Goal: Information Seeking & Learning: Learn about a topic

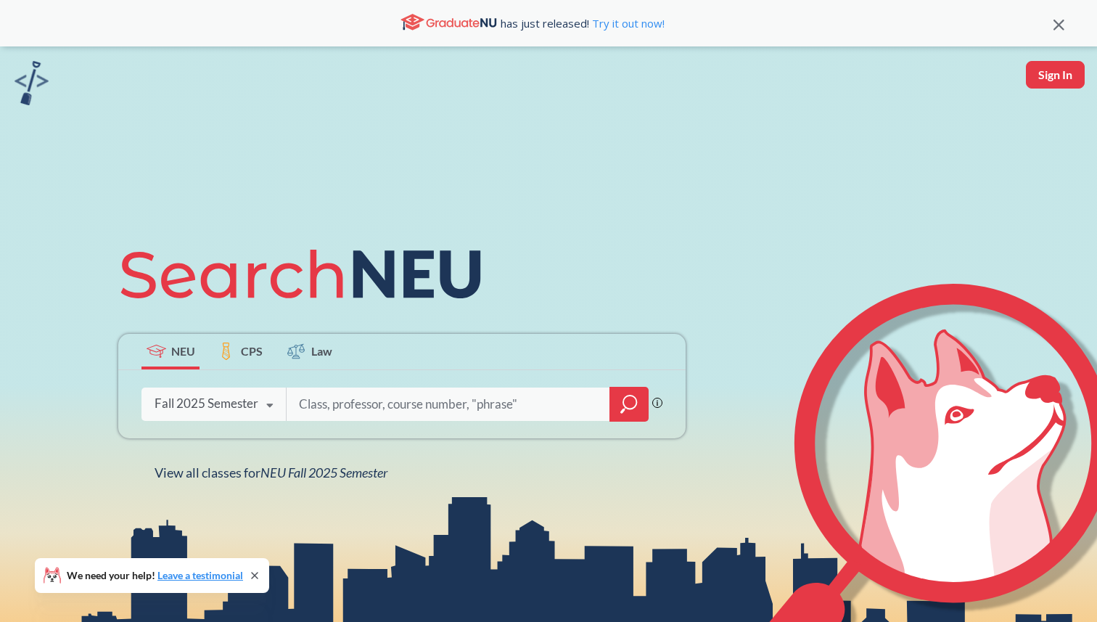
click at [631, 402] on icon "magnifying glass" at bounding box center [628, 404] width 17 height 20
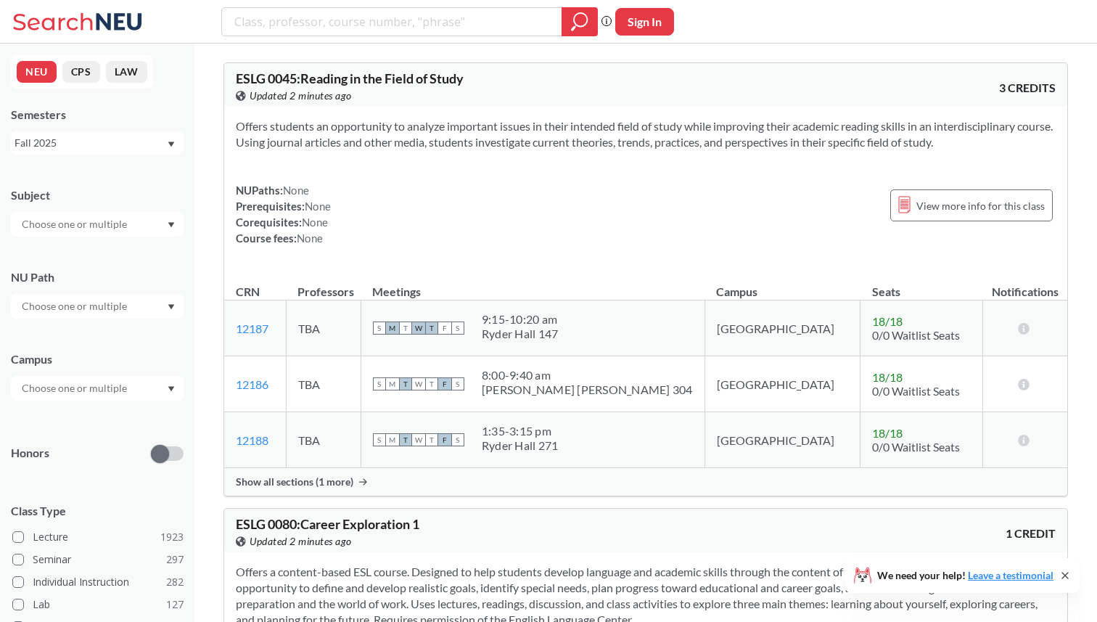
click at [67, 239] on div "Subject NU Path Campus Honors Class Type Lecture 1923 Seminar 297 Individual In…" at bounding box center [97, 502] width 173 height 658
click at [79, 229] on input "text" at bounding box center [76, 223] width 122 height 17
click at [69, 255] on div "CS ( 115 )" at bounding box center [101, 250] width 164 height 16
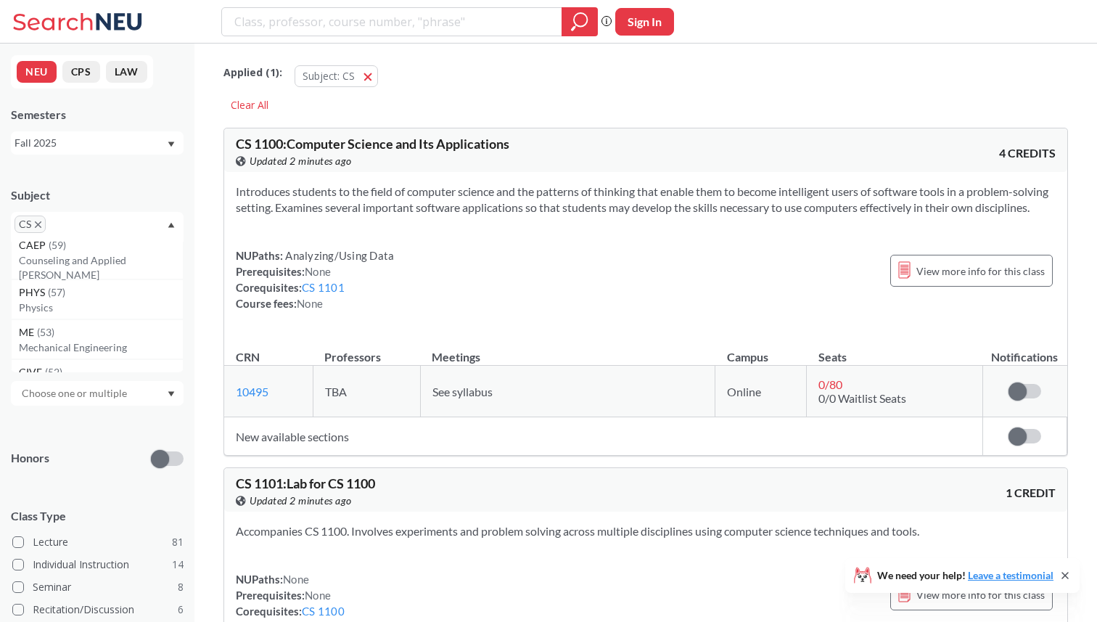
scroll to position [204, 0]
type input "ds"
click at [99, 213] on div "CS" at bounding box center [97, 227] width 173 height 30
click at [91, 224] on div "CS" at bounding box center [97, 227] width 173 height 30
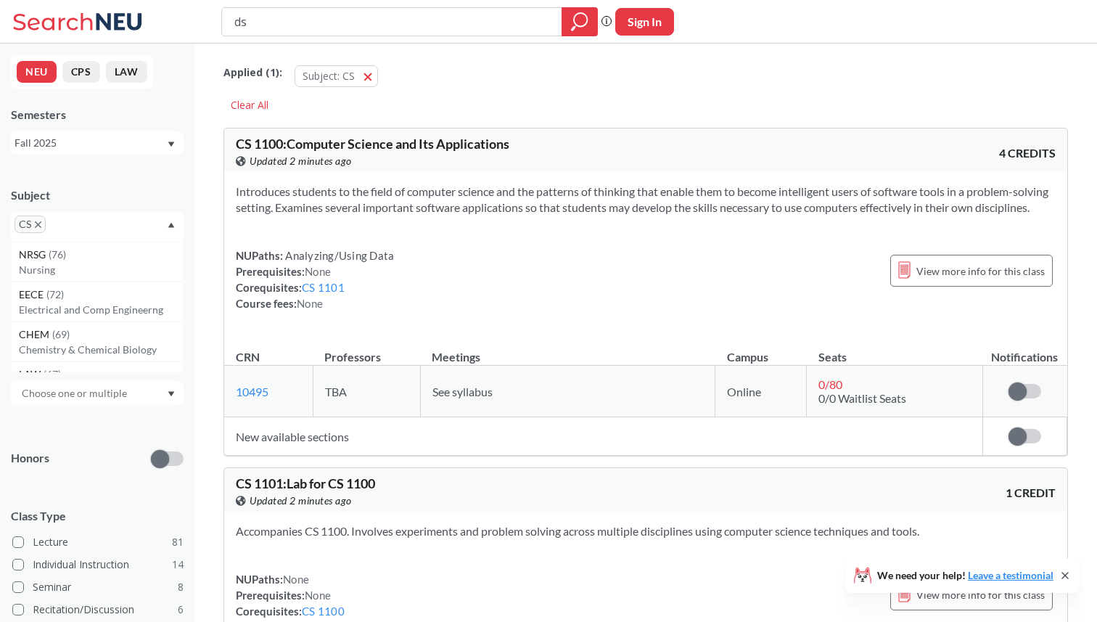
click at [41, 225] on span "CS" at bounding box center [30, 223] width 31 height 17
click at [36, 223] on icon "X to remove pill" at bounding box center [38, 224] width 7 height 7
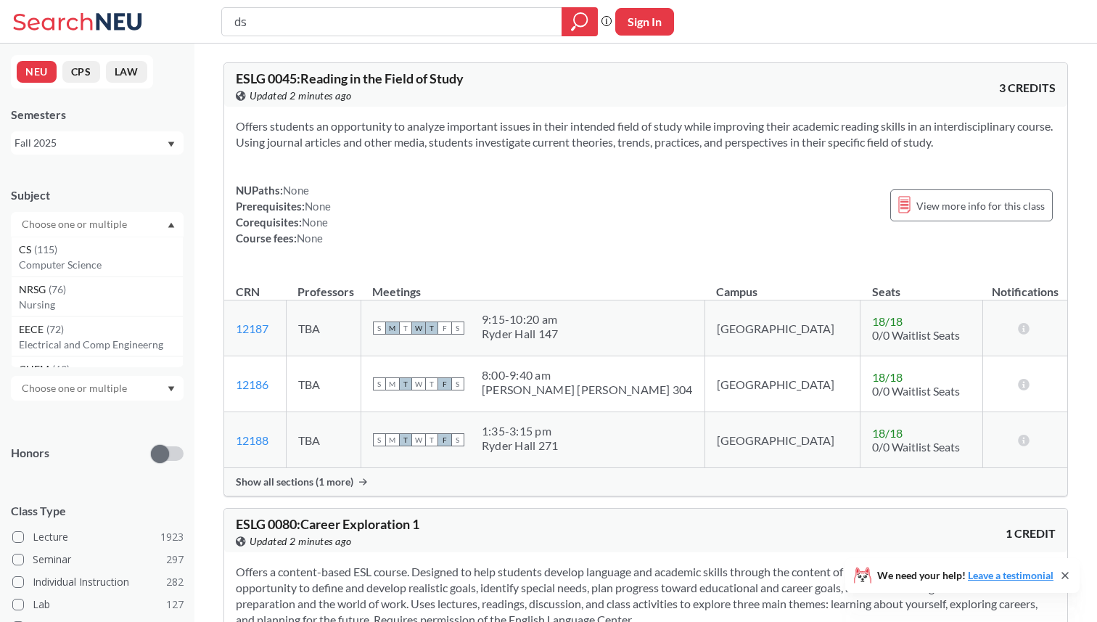
click at [96, 204] on div "Subject CS ( 115 ) Computer Science NRSG ( 76 ) Nursing EECE ( 72 ) Electrical …" at bounding box center [97, 205] width 173 height 64
click at [88, 313] on input "text" at bounding box center [76, 305] width 122 height 17
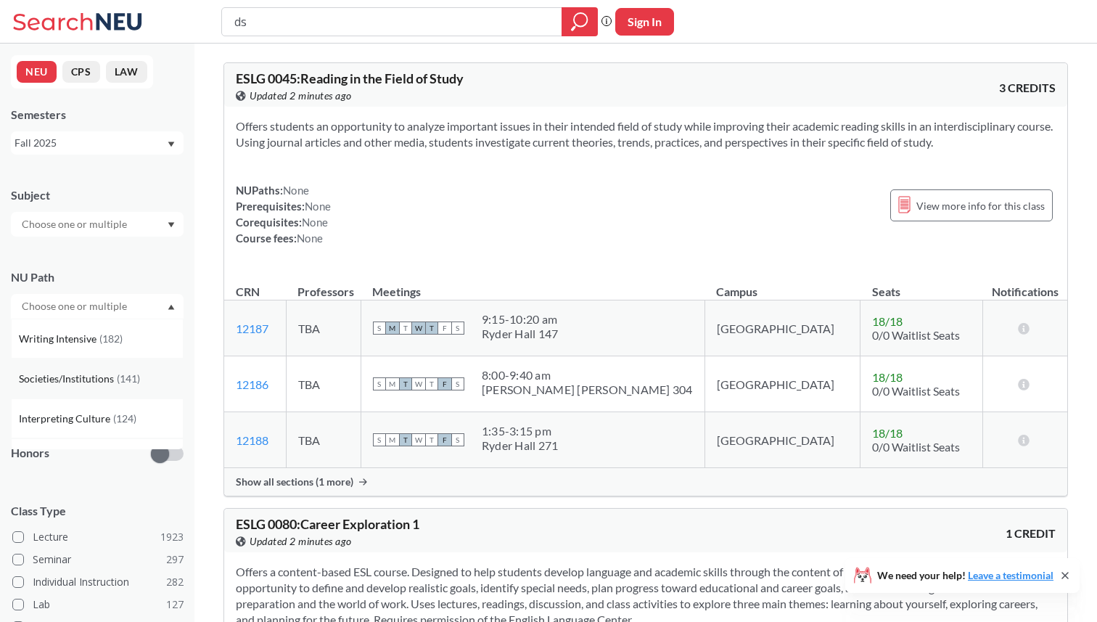
click at [89, 369] on div "Societies/Institutions ( 141 )" at bounding box center [97, 378] width 173 height 40
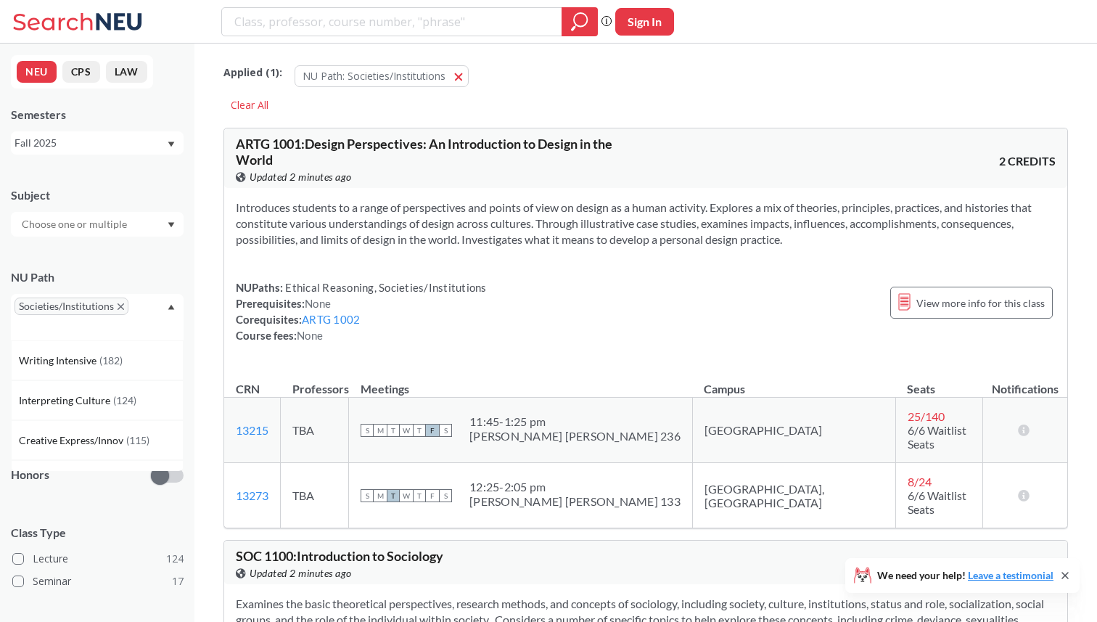
click at [120, 305] on icon "X to remove pill" at bounding box center [121, 306] width 7 height 7
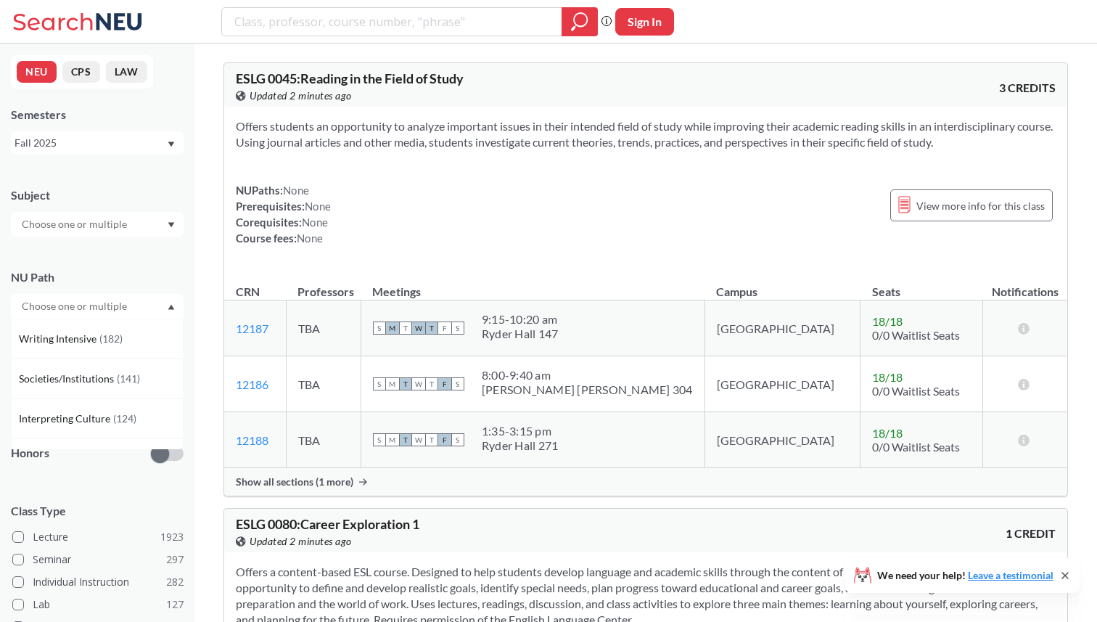
click at [133, 273] on div "NU Path" at bounding box center [97, 277] width 173 height 16
click at [72, 397] on div at bounding box center [97, 388] width 173 height 25
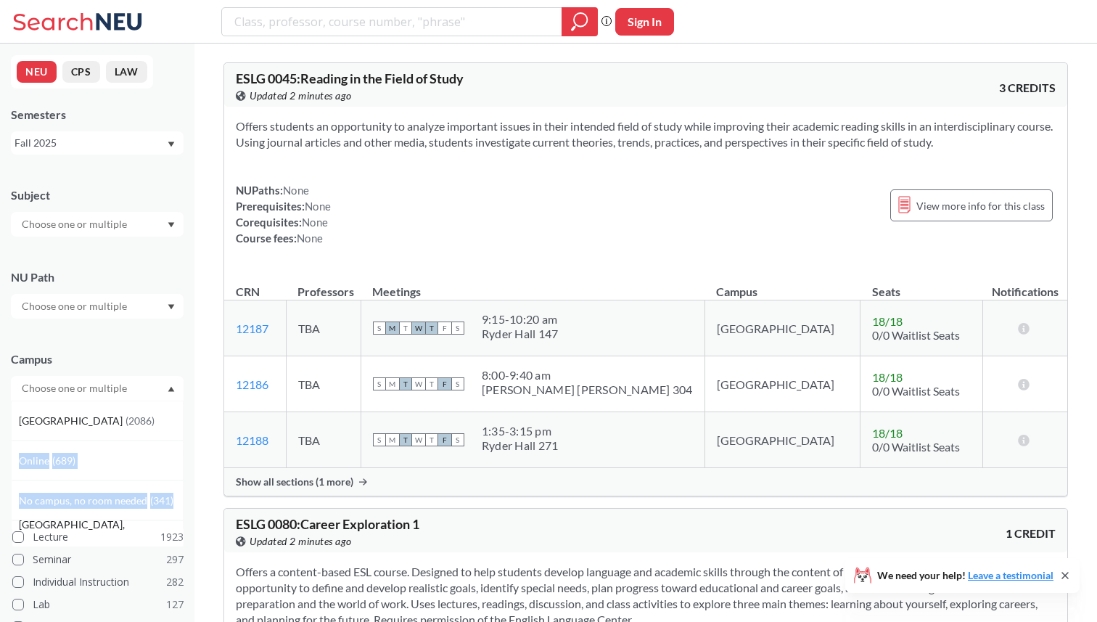
drag, startPoint x: 65, startPoint y: 429, endPoint x: 77, endPoint y: 531, distance: 102.3
click at [77, 528] on div "[GEOGRAPHIC_DATA] ( 2086 ) Online ( 689 ) No campus, no room needed ( 341 ) [GE…" at bounding box center [97, 465] width 173 height 131
click at [124, 395] on input "text" at bounding box center [76, 387] width 122 height 17
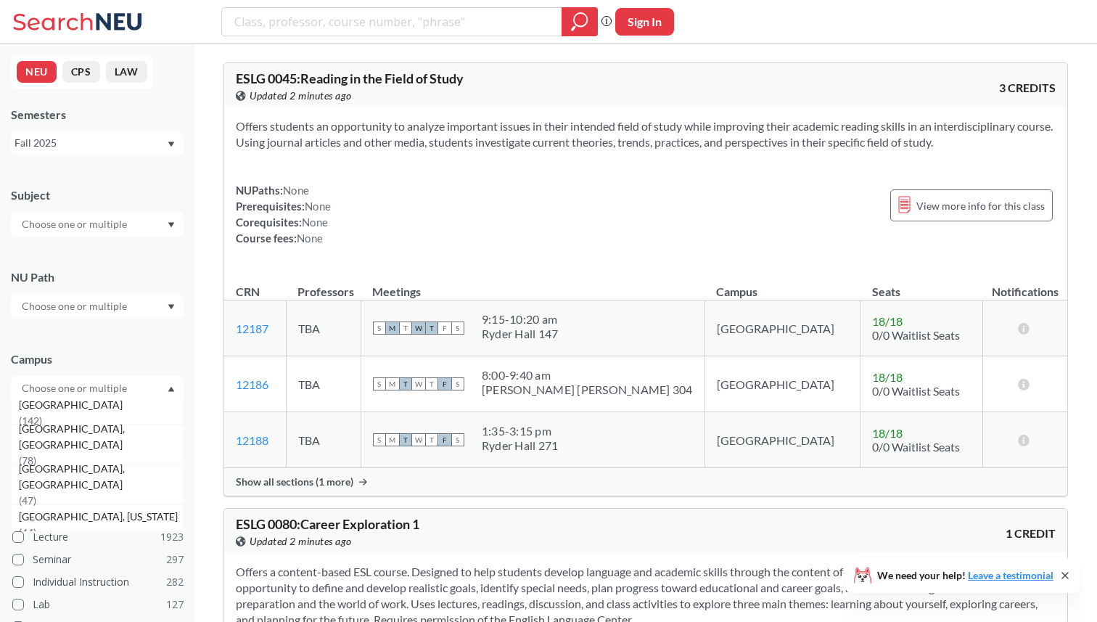
scroll to position [141, 0]
click at [109, 497] on div "[GEOGRAPHIC_DATA], [GEOGRAPHIC_DATA] ( 47 )" at bounding box center [97, 479] width 173 height 40
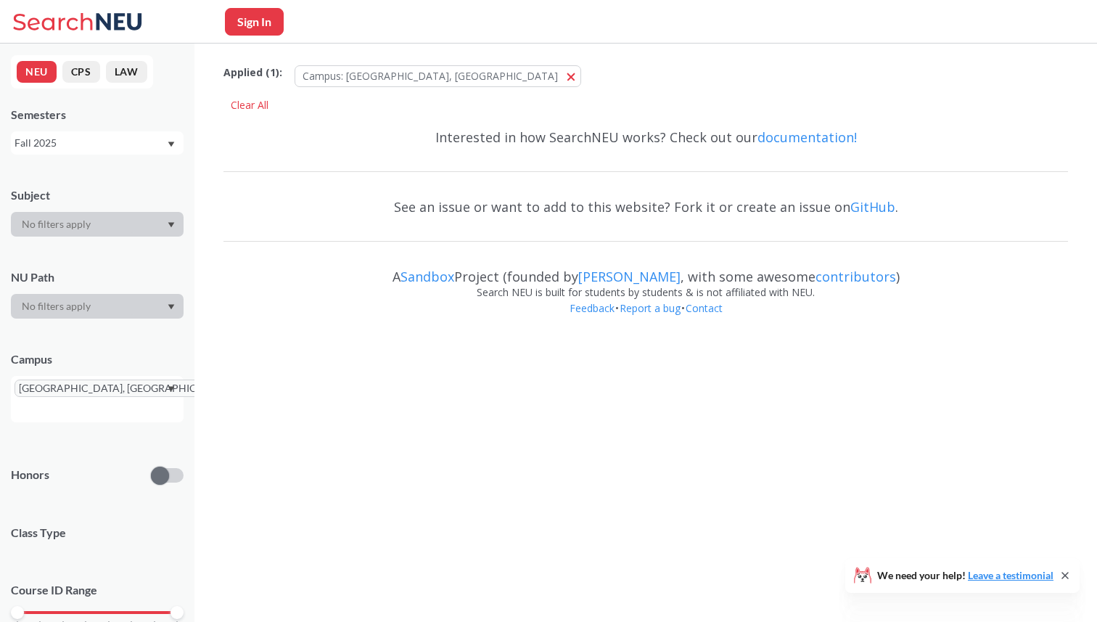
click at [109, 510] on div "Class Type" at bounding box center [97, 529] width 173 height 39
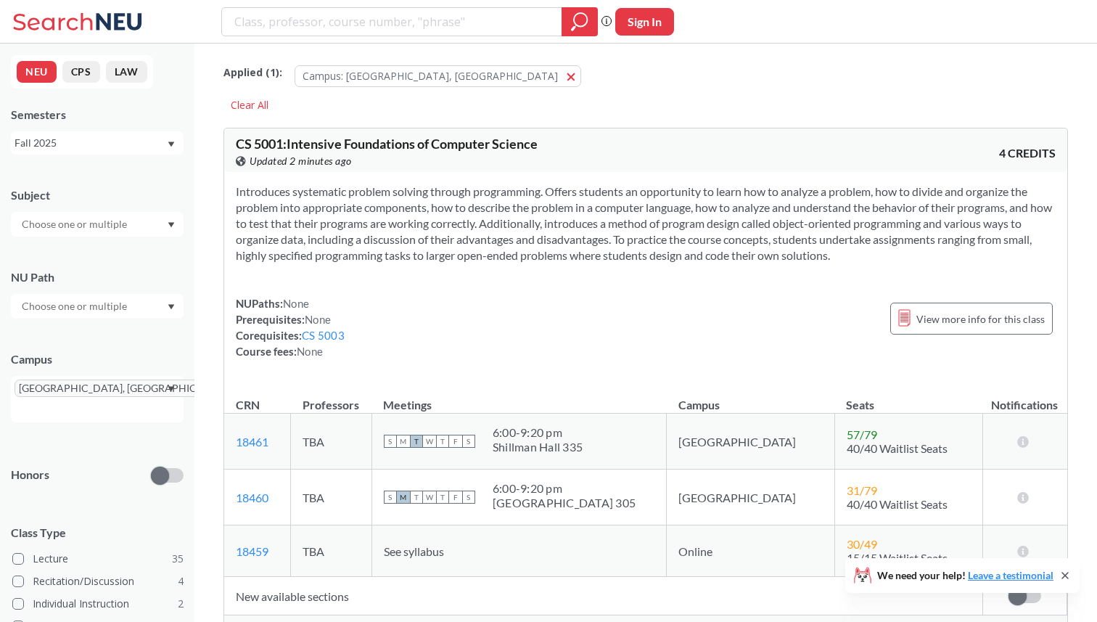
click at [107, 379] on span "[GEOGRAPHIC_DATA], [GEOGRAPHIC_DATA]" at bounding box center [130, 387] width 231 height 17
click at [107, 382] on span "[GEOGRAPHIC_DATA], [GEOGRAPHIC_DATA]" at bounding box center [130, 387] width 231 height 17
click at [234, 387] on icon "X to remove pill" at bounding box center [237, 388] width 7 height 7
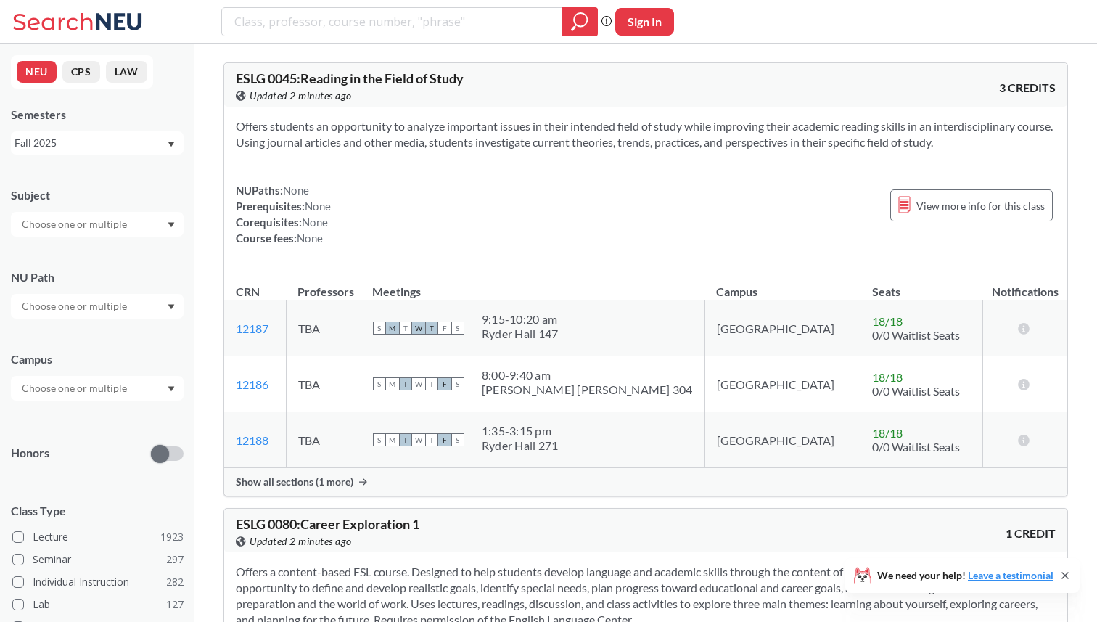
click at [115, 388] on input "text" at bounding box center [76, 387] width 122 height 17
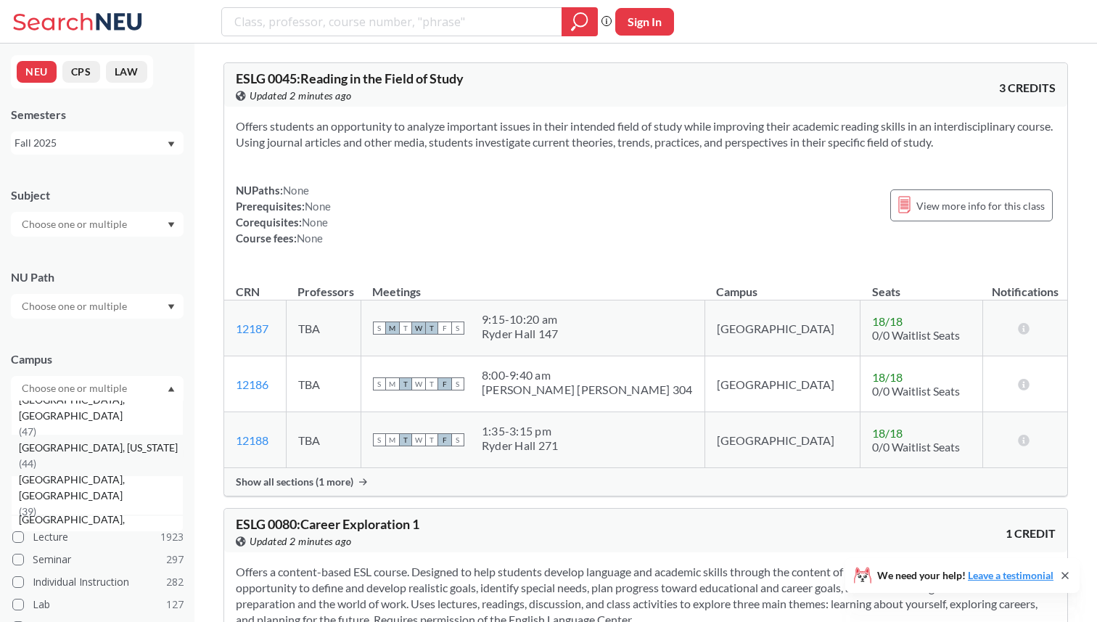
click at [118, 460] on div "[GEOGRAPHIC_DATA], [US_STATE] ( 44 )" at bounding box center [101, 456] width 164 height 32
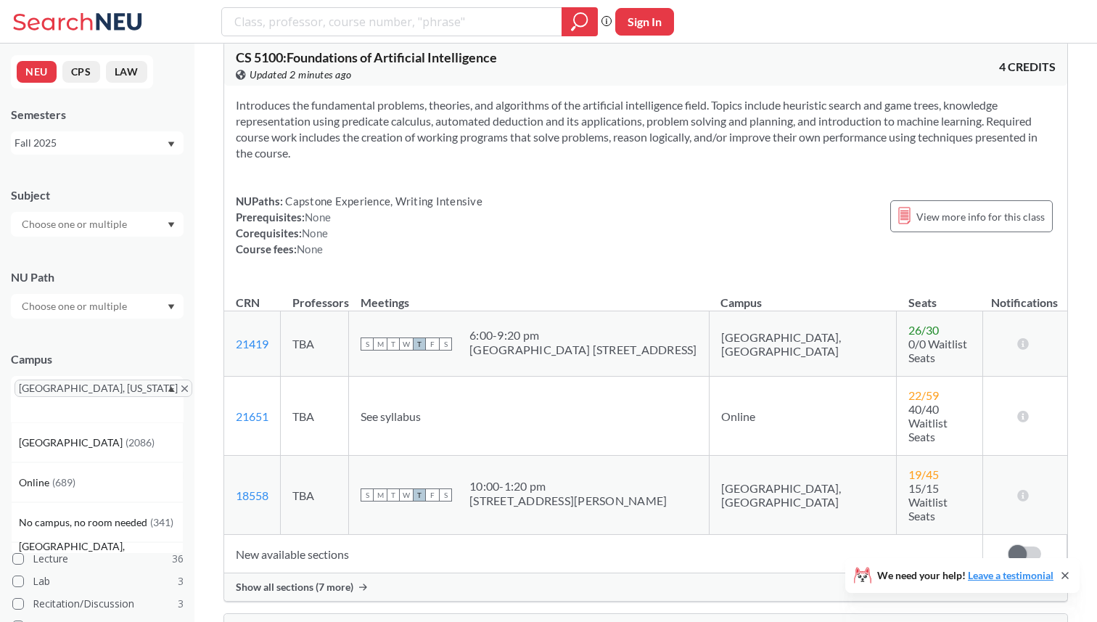
scroll to position [5375, 0]
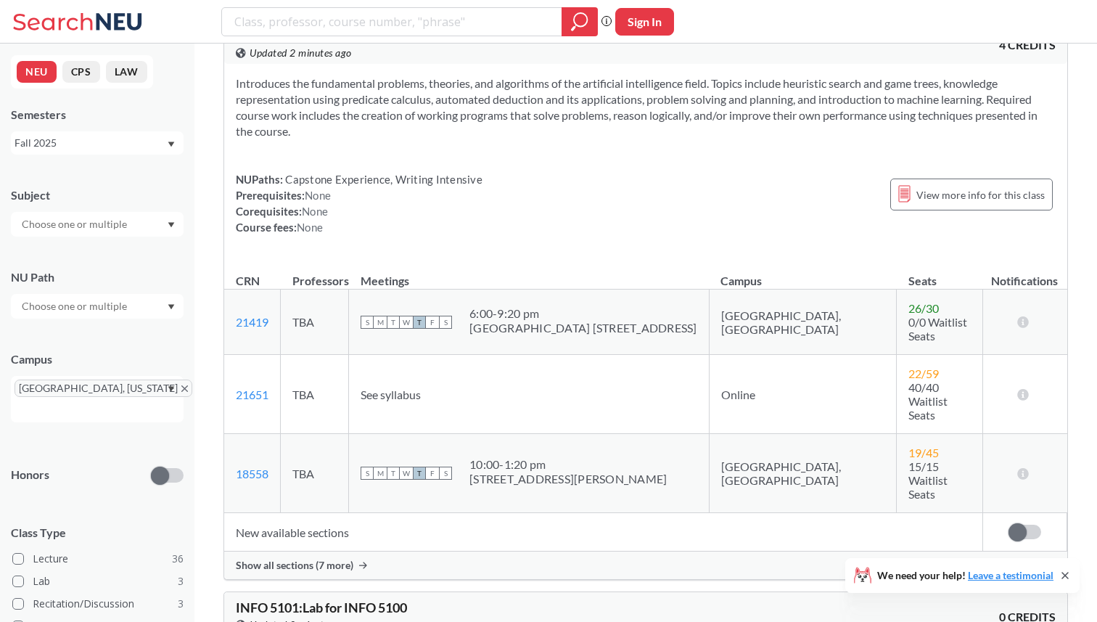
click at [323, 559] on span "Show all sections (7 more)" at bounding box center [295, 565] width 118 height 13
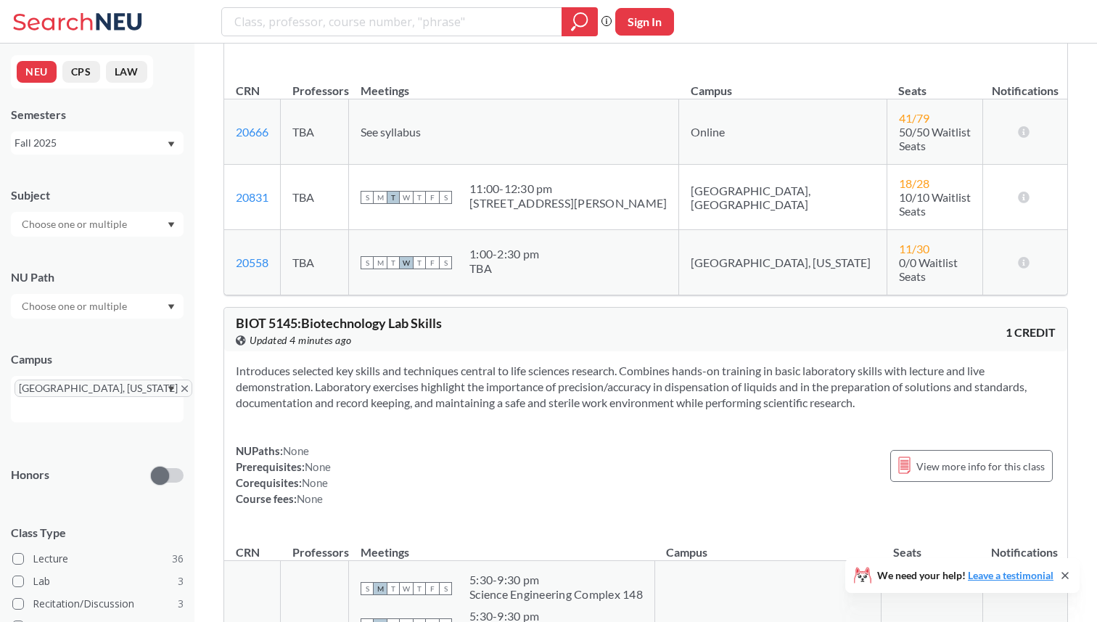
scroll to position [9223, 0]
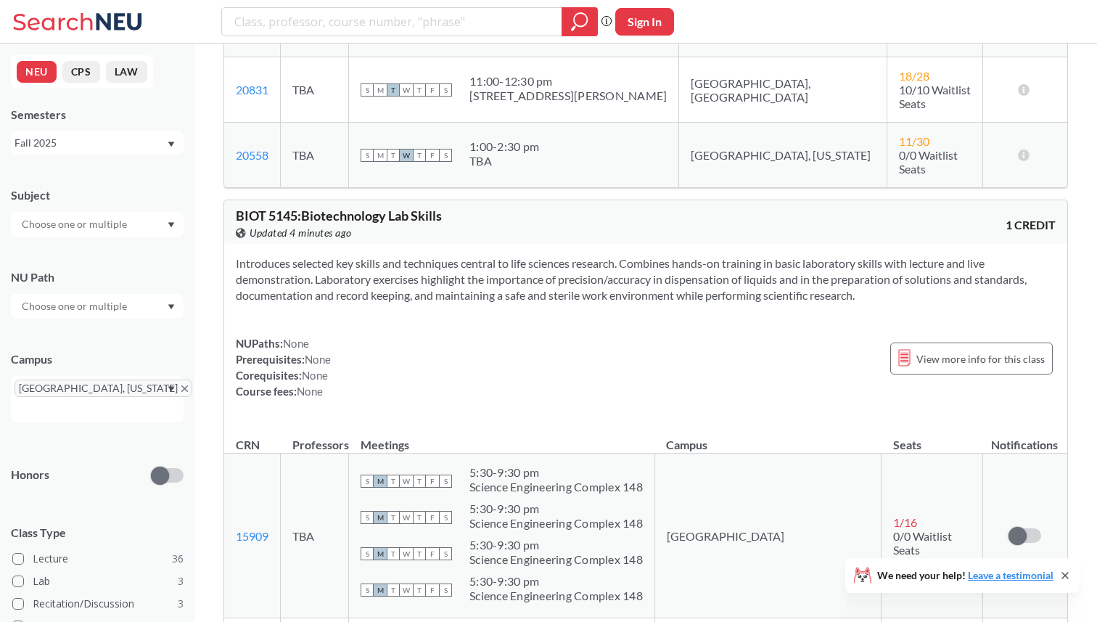
drag, startPoint x: 400, startPoint y: 127, endPoint x: 791, endPoint y: 132, distance: 391.7
drag, startPoint x: 410, startPoint y: 127, endPoint x: 725, endPoint y: 146, distance: 315.4
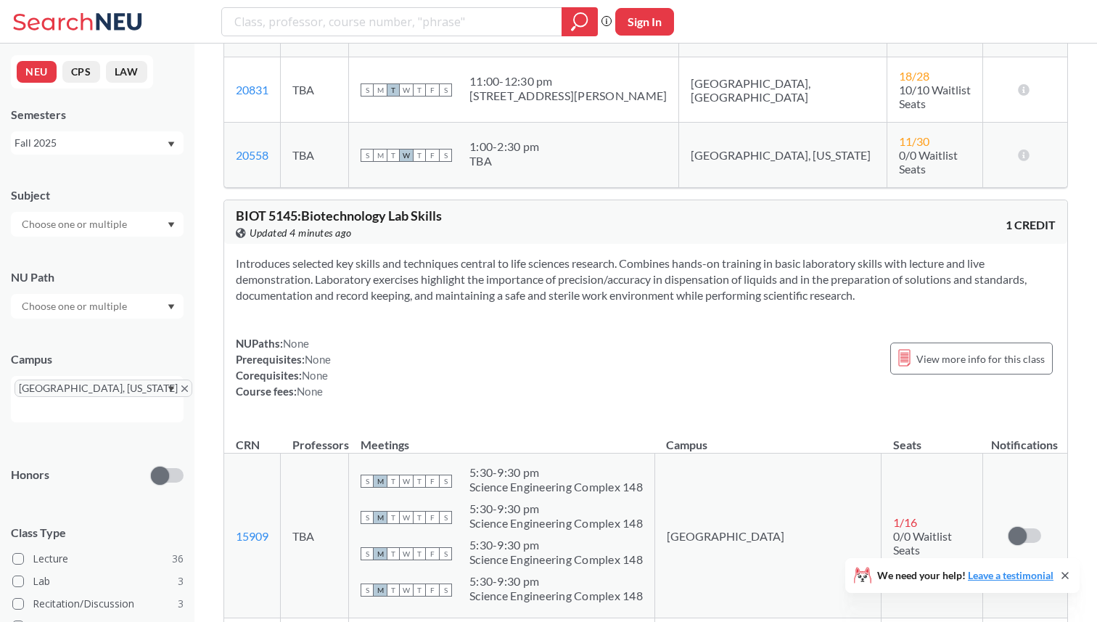
drag, startPoint x: 899, startPoint y: 133, endPoint x: 403, endPoint y: 172, distance: 498.4
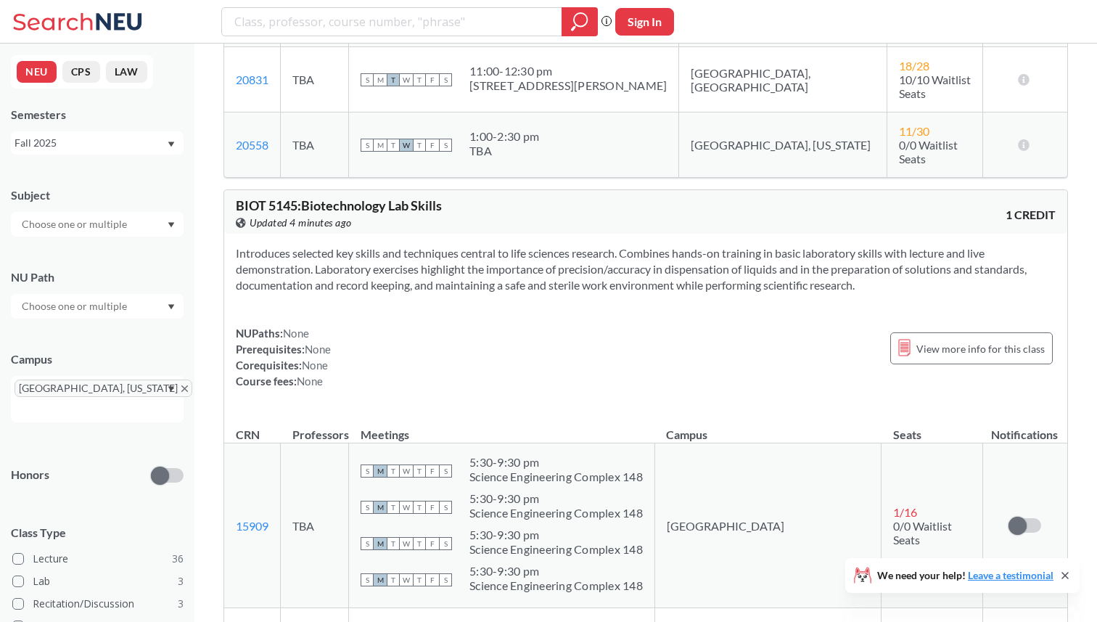
scroll to position [9219, 0]
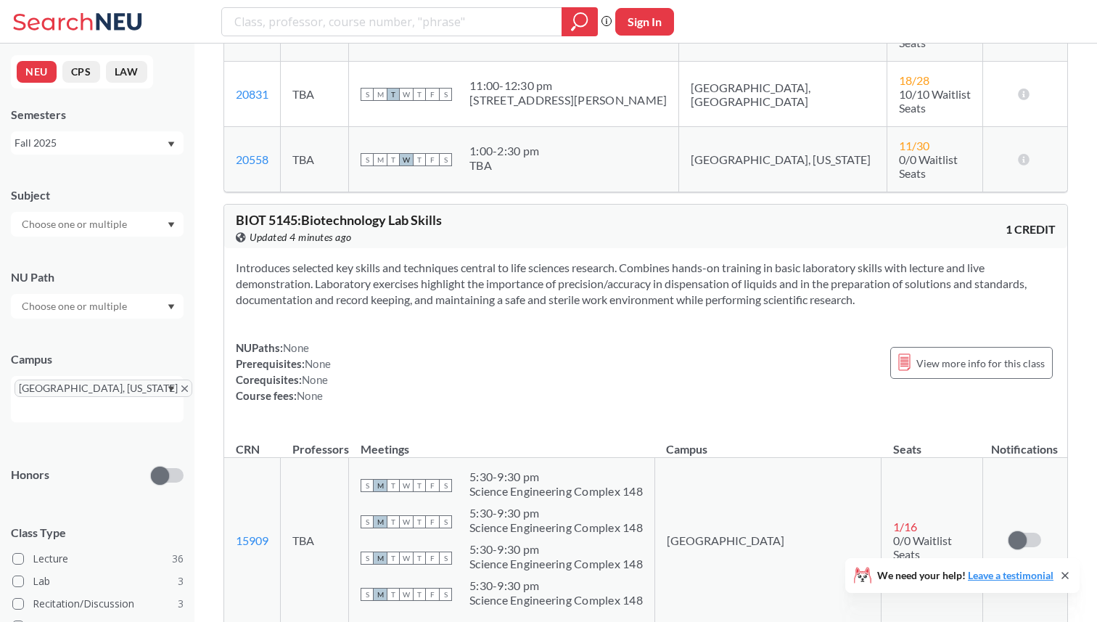
drag, startPoint x: 360, startPoint y: 173, endPoint x: 387, endPoint y: 119, distance: 60.7
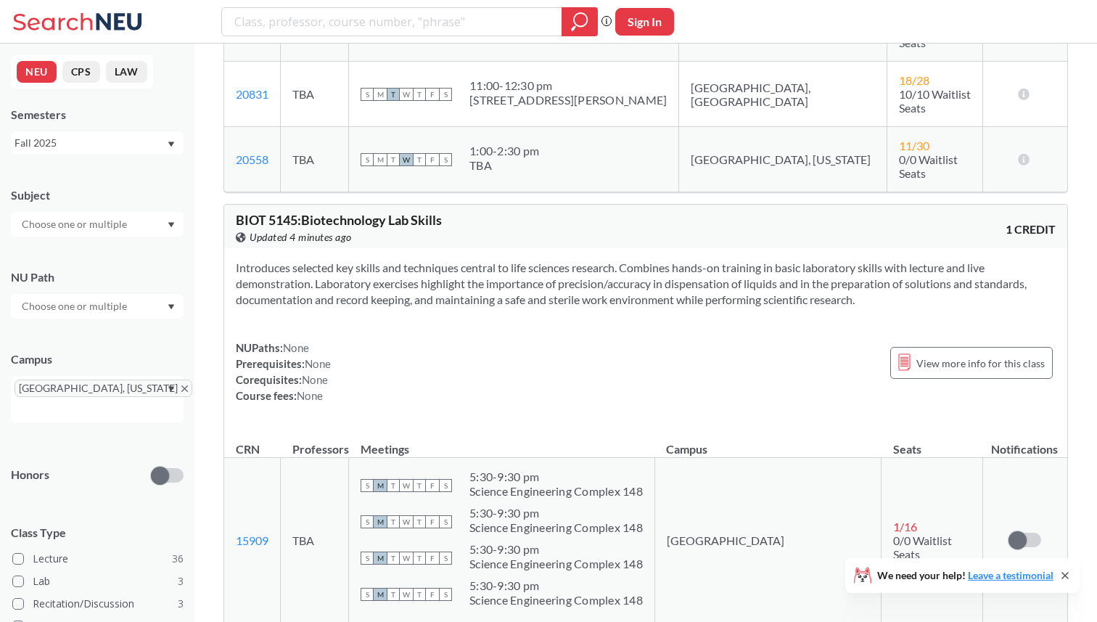
drag, startPoint x: 387, startPoint y: 119, endPoint x: 411, endPoint y: 166, distance: 52.9
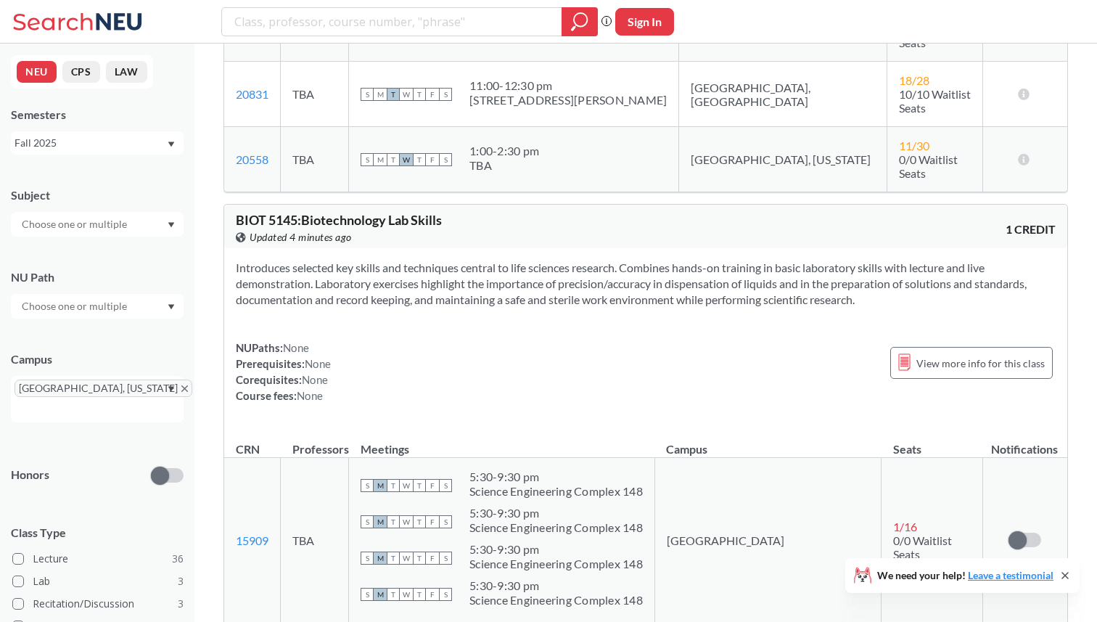
drag, startPoint x: 411, startPoint y: 166, endPoint x: 418, endPoint y: 138, distance: 29.2
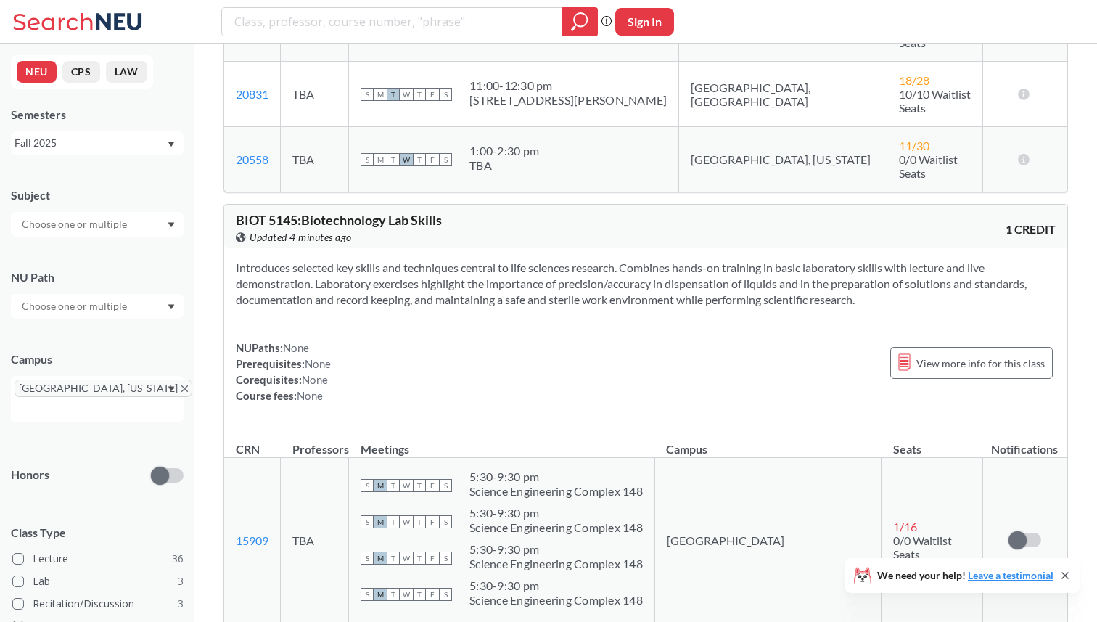
drag, startPoint x: 554, startPoint y: 162, endPoint x: 573, endPoint y: 172, distance: 21.4
drag, startPoint x: 574, startPoint y: 135, endPoint x: 576, endPoint y: 155, distance: 19.7
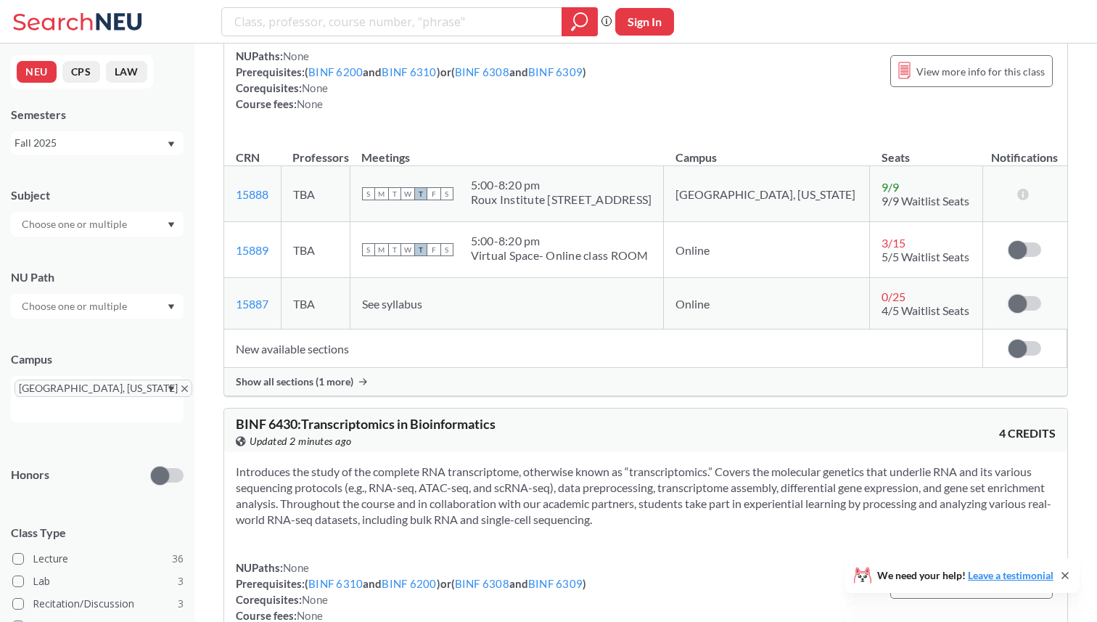
scroll to position [21336, 0]
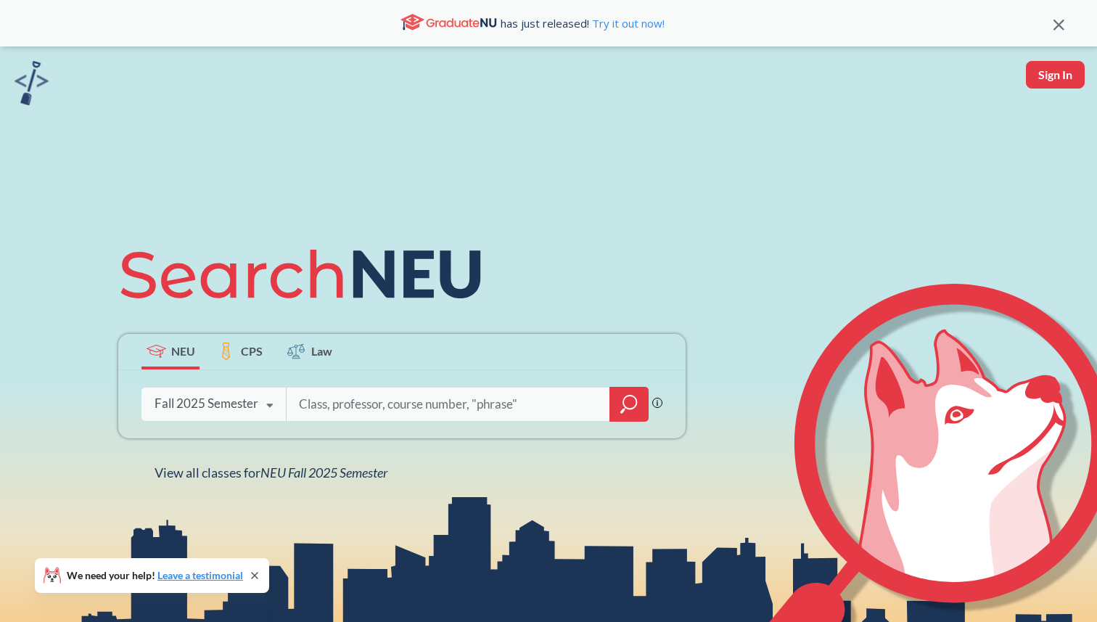
click at [632, 404] on icon "magnifying glass" at bounding box center [628, 404] width 17 height 20
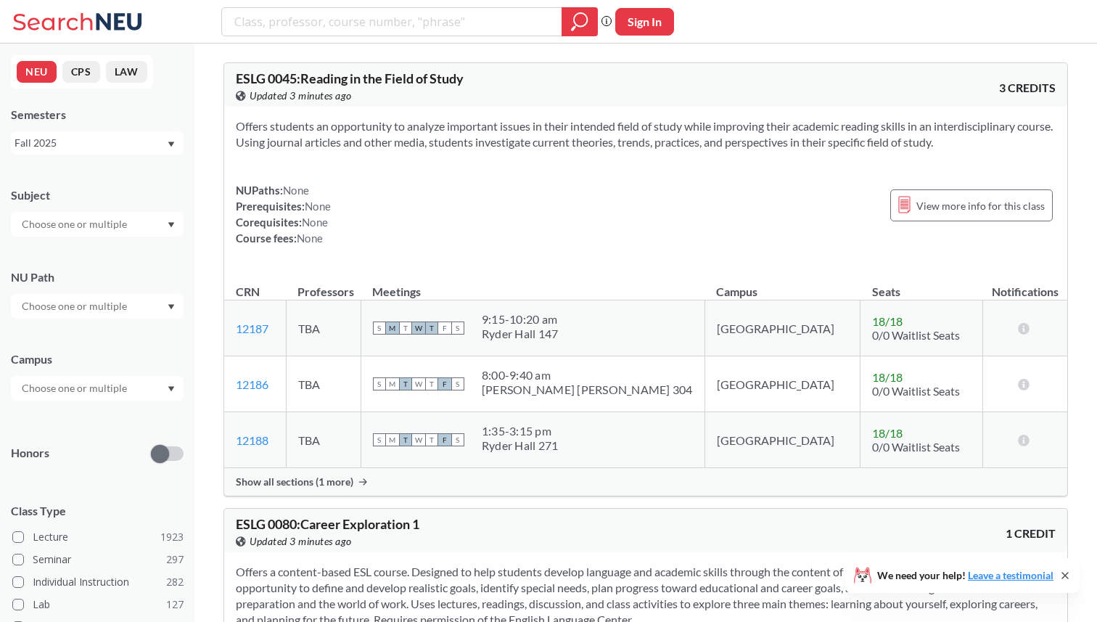
click at [57, 392] on input "text" at bounding box center [76, 387] width 122 height 17
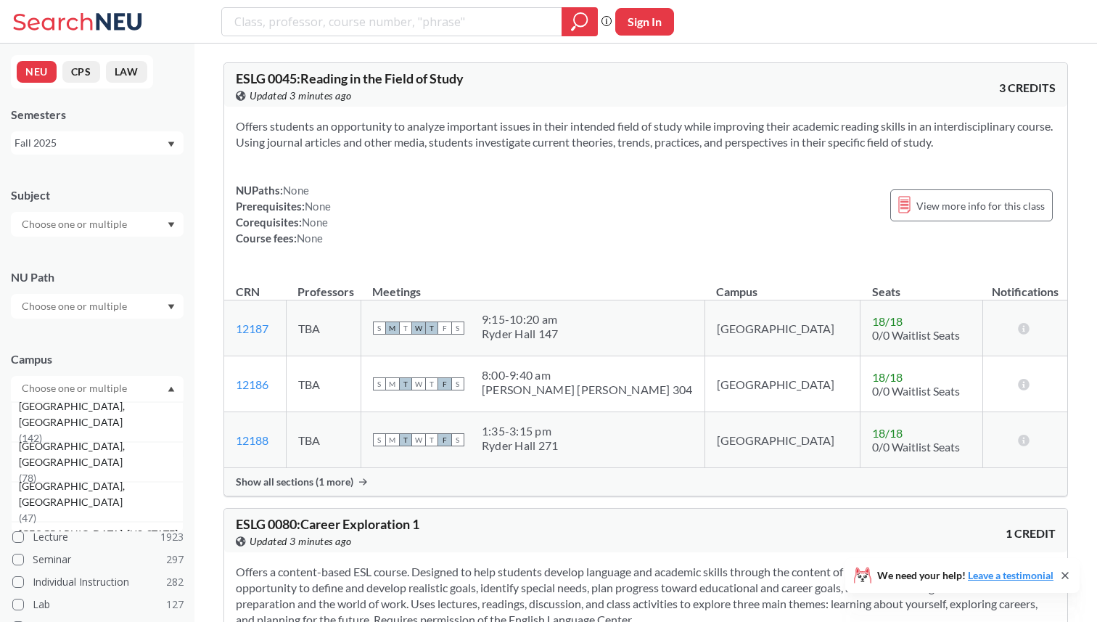
scroll to position [192, 0]
click at [82, 468] on span "[GEOGRAPHIC_DATA], [US_STATE]" at bounding box center [100, 460] width 162 height 16
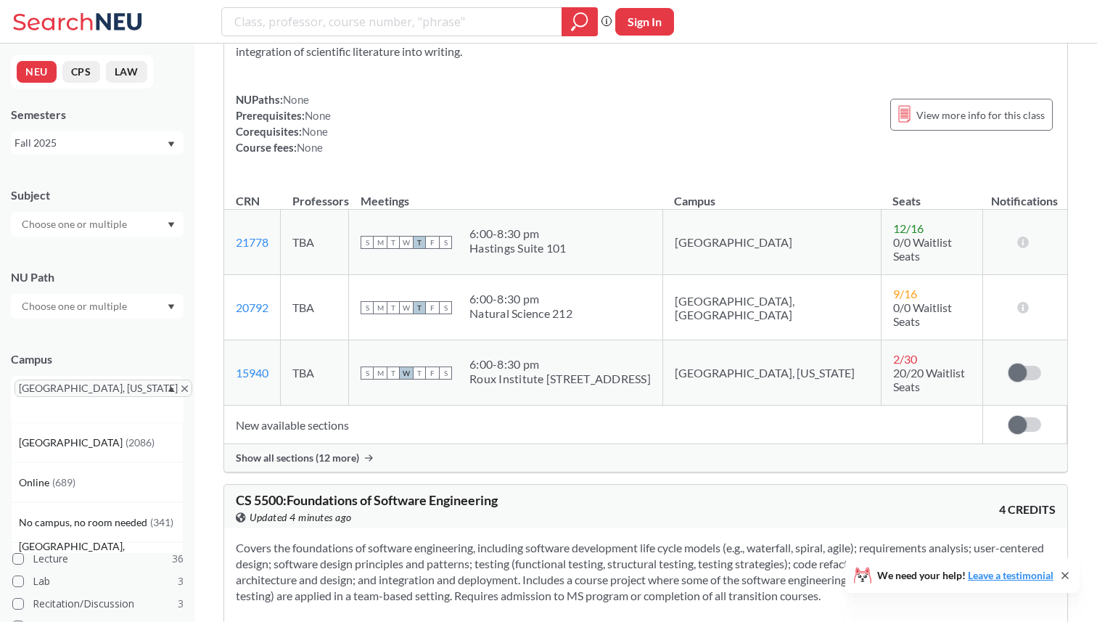
scroll to position [12462, 0]
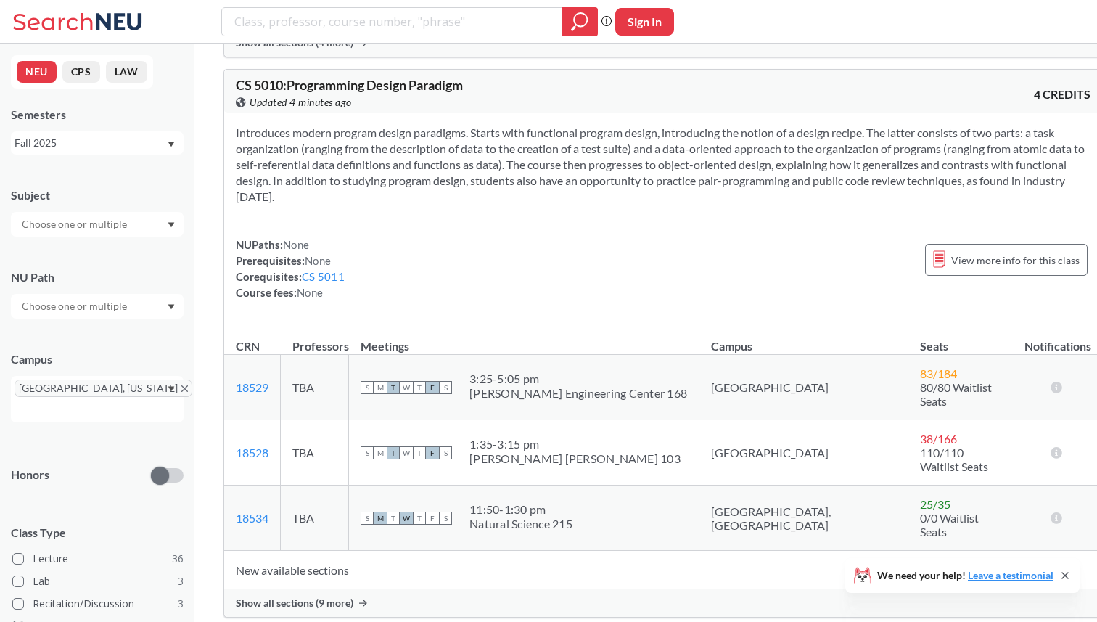
scroll to position [2799, 0]
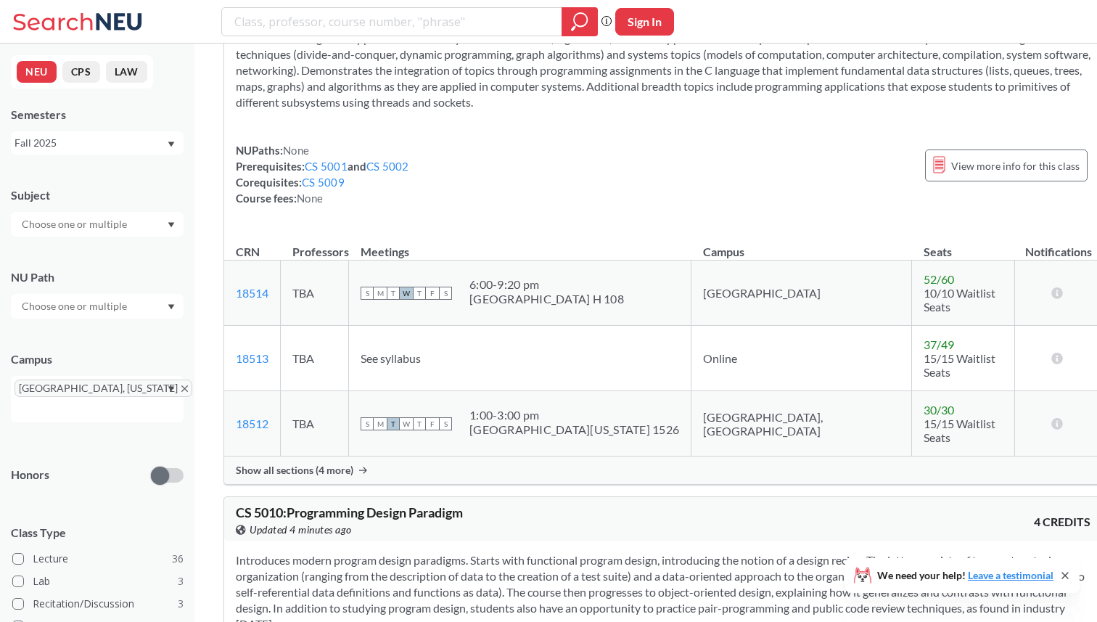
click at [181, 389] on icon "X to remove pill" at bounding box center [184, 388] width 7 height 7
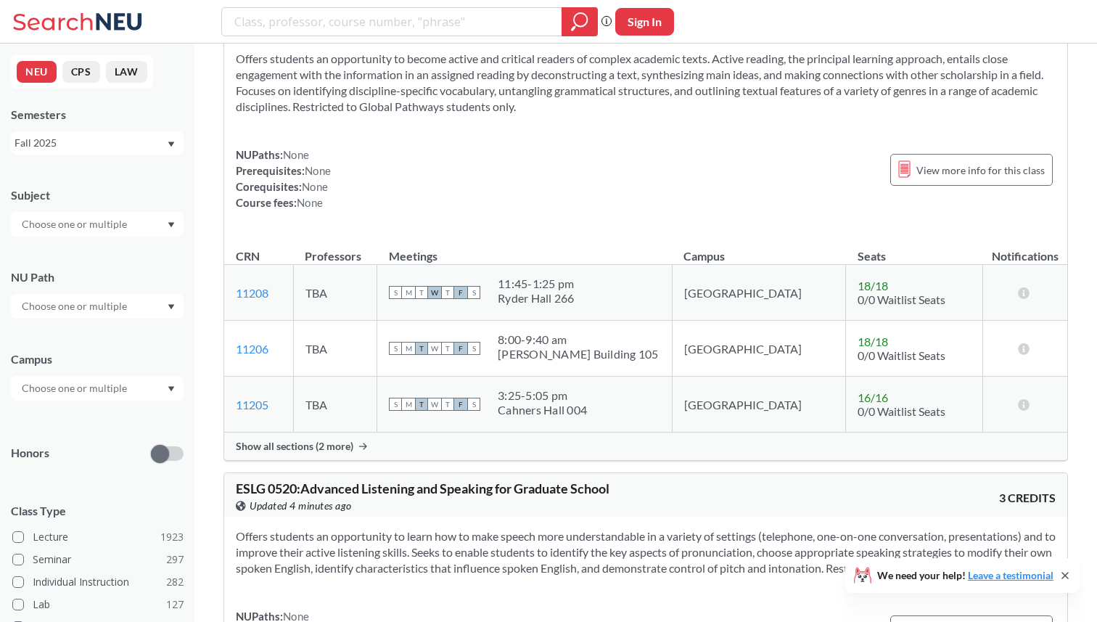
click at [97, 389] on input "text" at bounding box center [76, 387] width 122 height 17
click at [112, 456] on div "Online ( 689 )" at bounding box center [101, 461] width 164 height 16
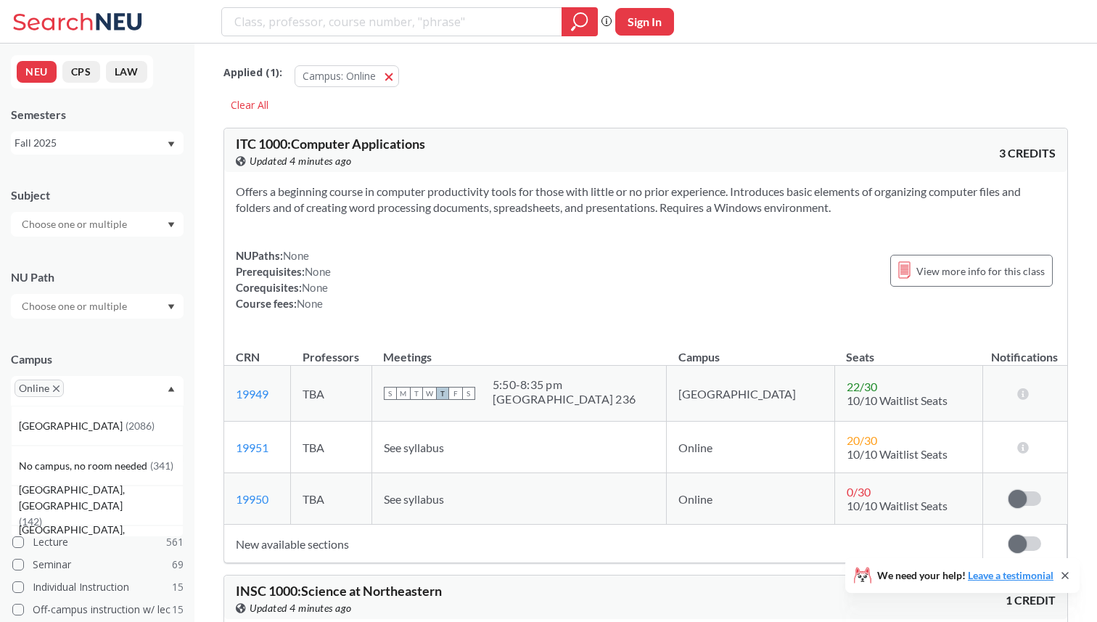
click at [124, 229] on input "text" at bounding box center [76, 223] width 122 height 17
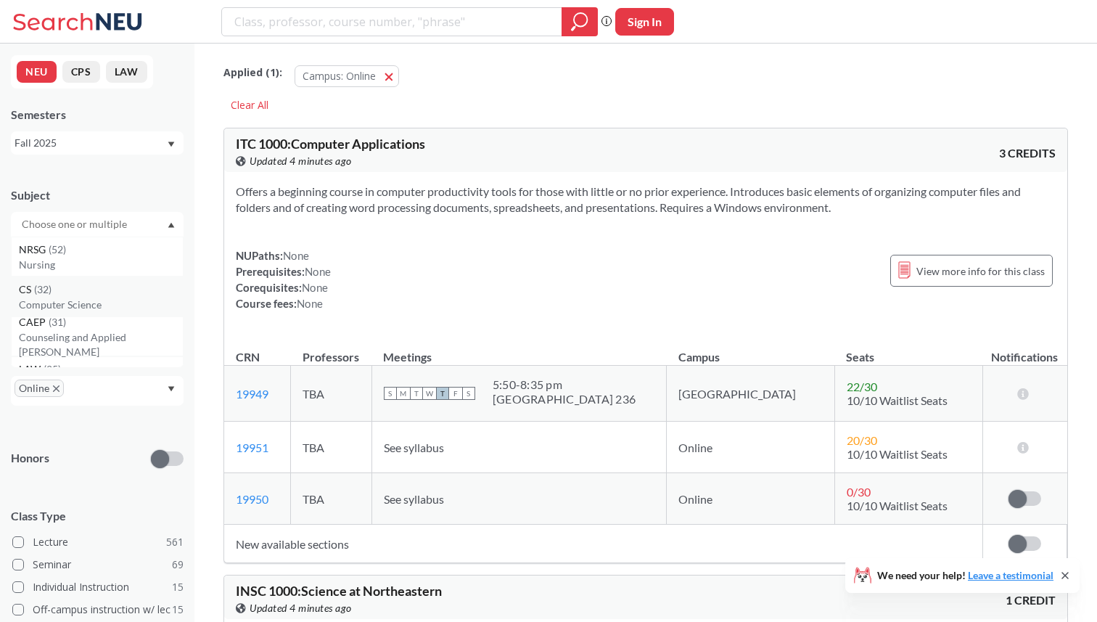
click at [91, 293] on div "CS ( 32 )" at bounding box center [101, 289] width 164 height 16
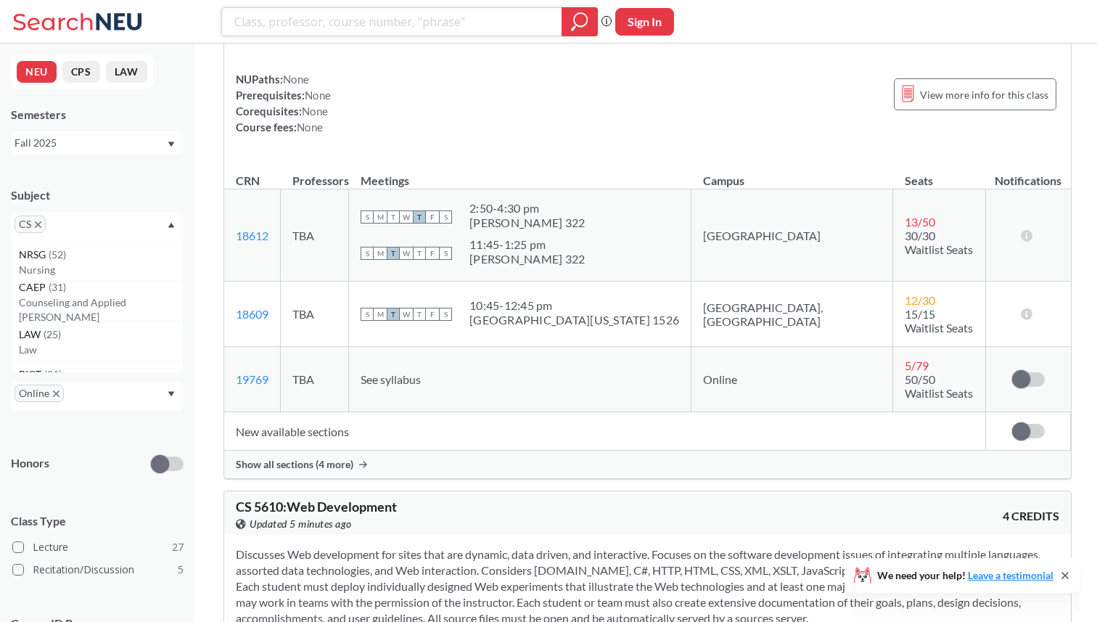
scroll to position [10807, 0]
